Goal: Information Seeking & Learning: Learn about a topic

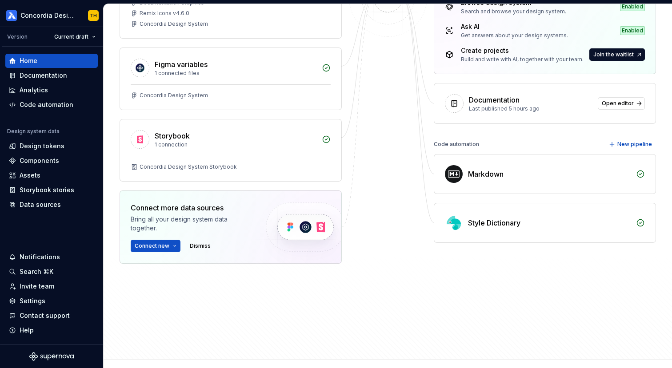
scroll to position [203, 0]
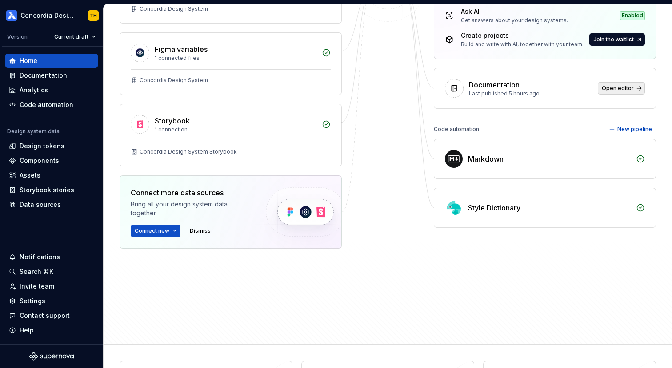
click at [630, 91] on span "Open editor" at bounding box center [617, 88] width 32 height 7
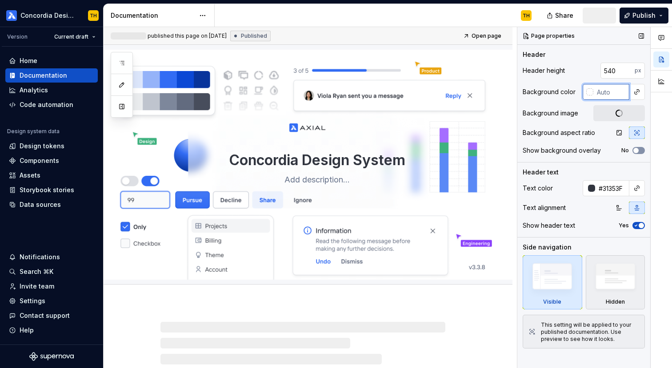
drag, startPoint x: 628, startPoint y: 91, endPoint x: 619, endPoint y: 91, distance: 9.3
click at [620, 91] on input "text" at bounding box center [611, 92] width 36 height 16
type textarea "*"
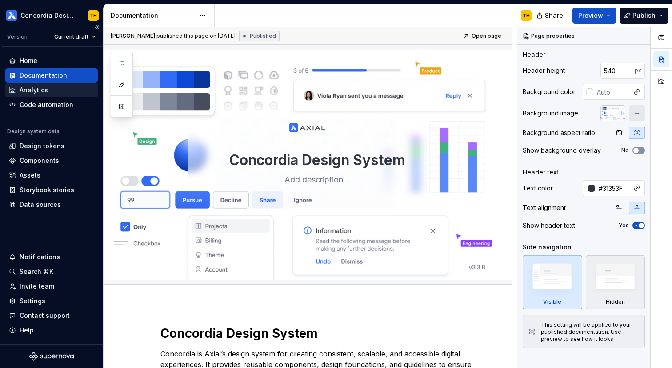
click at [28, 85] on div "Analytics" at bounding box center [51, 90] width 92 height 14
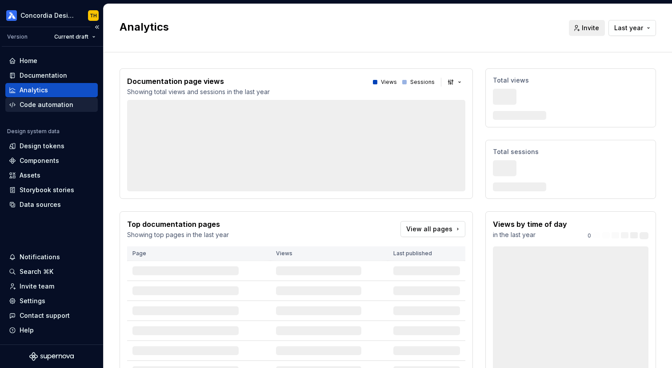
click at [47, 104] on div "Code automation" at bounding box center [47, 104] width 54 height 9
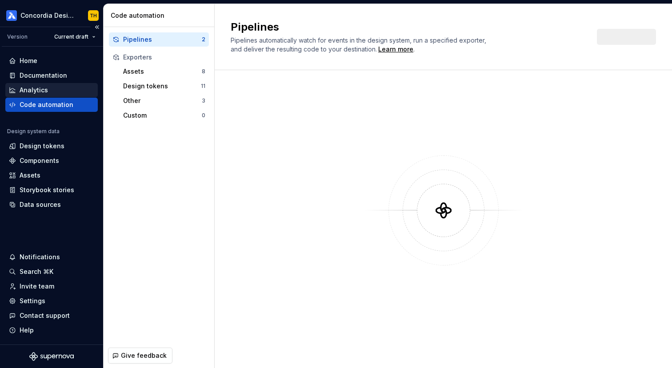
click at [50, 94] on div "Analytics" at bounding box center [51, 90] width 85 height 9
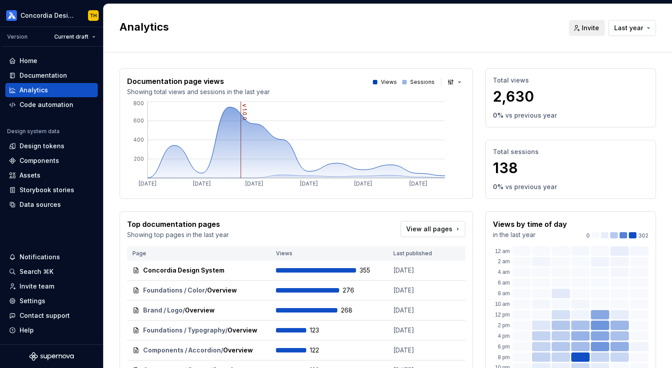
click at [376, 82] on div at bounding box center [375, 82] width 4 height 4
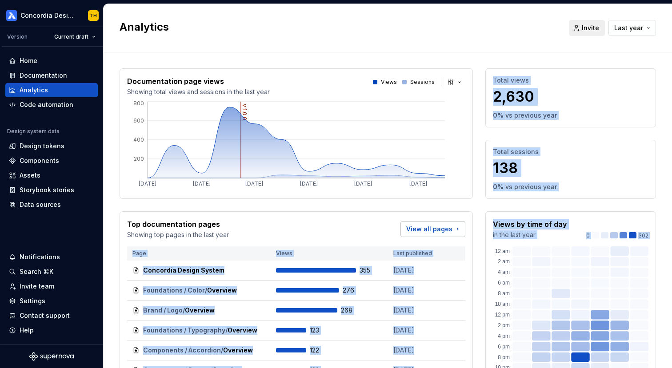
drag, startPoint x: 531, startPoint y: 294, endPoint x: 448, endPoint y: 224, distance: 108.4
click at [448, 229] on div "Documentation page views Showing total views and sessions in the last year View…" at bounding box center [387, 268] width 536 height 400
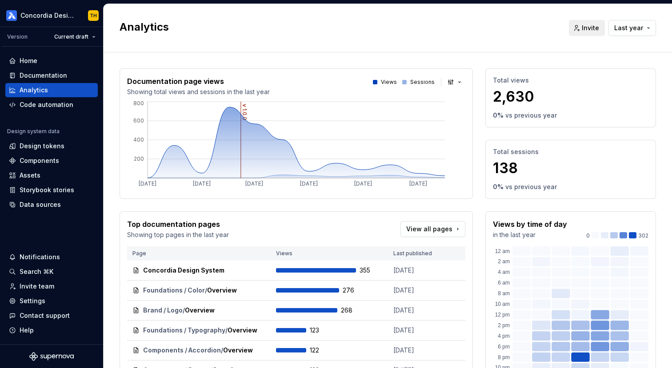
click at [265, 216] on div "Top documentation pages Showing top pages in the last year View all pages Page …" at bounding box center [295, 339] width 353 height 257
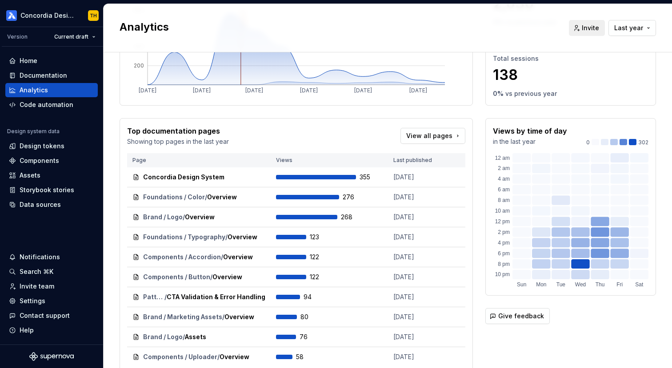
scroll to position [134, 0]
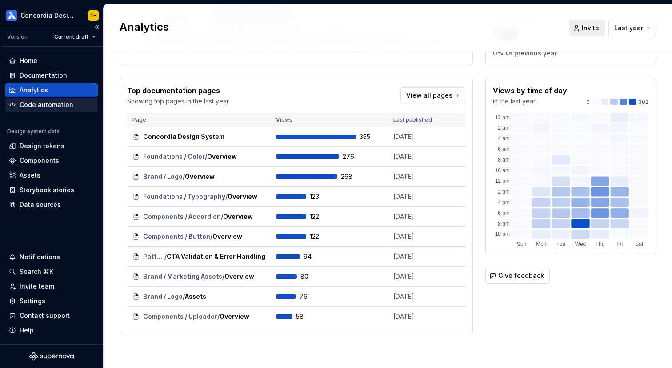
click at [77, 107] on div "Code automation" at bounding box center [51, 104] width 85 height 9
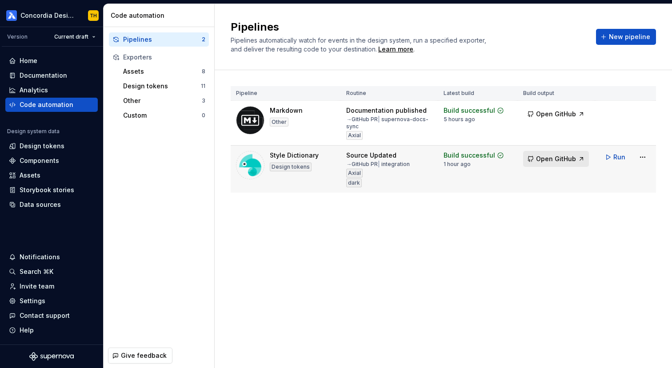
click at [550, 156] on span "Open GitHub" at bounding box center [556, 159] width 40 height 9
